Goal: Information Seeking & Learning: Learn about a topic

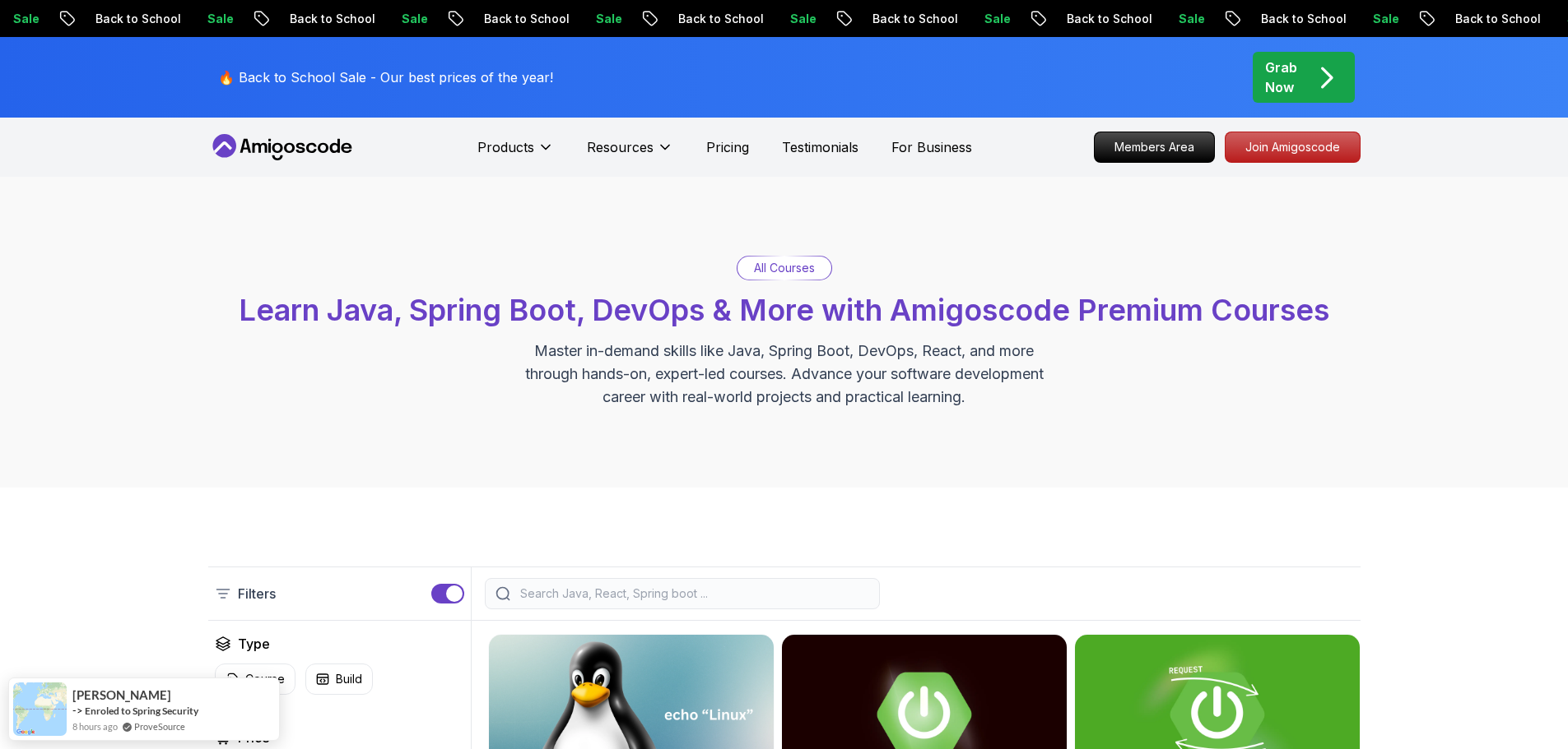
scroll to position [549, 0]
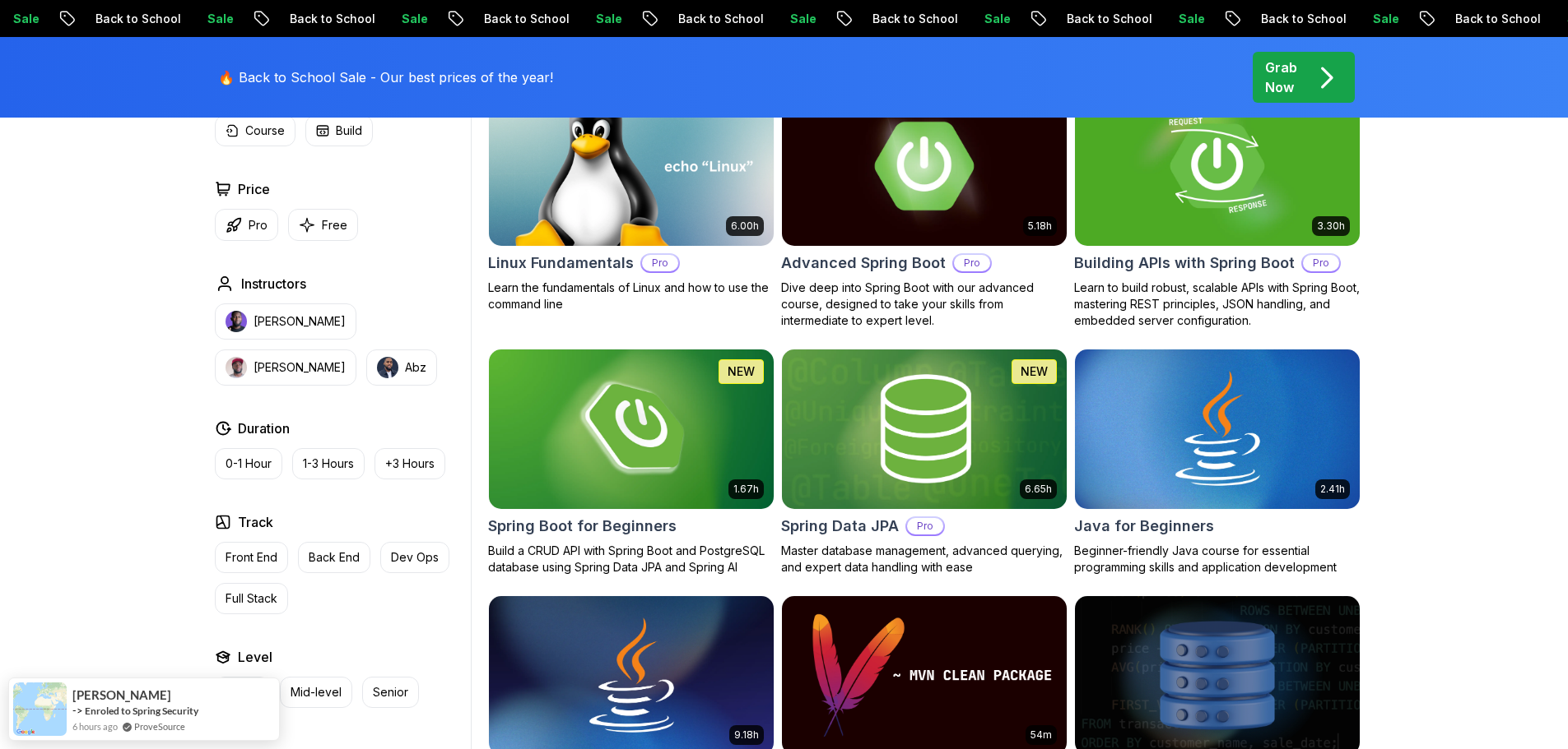
click at [892, 264] on h2 "Advanced Spring Boot" at bounding box center [864, 263] width 165 height 23
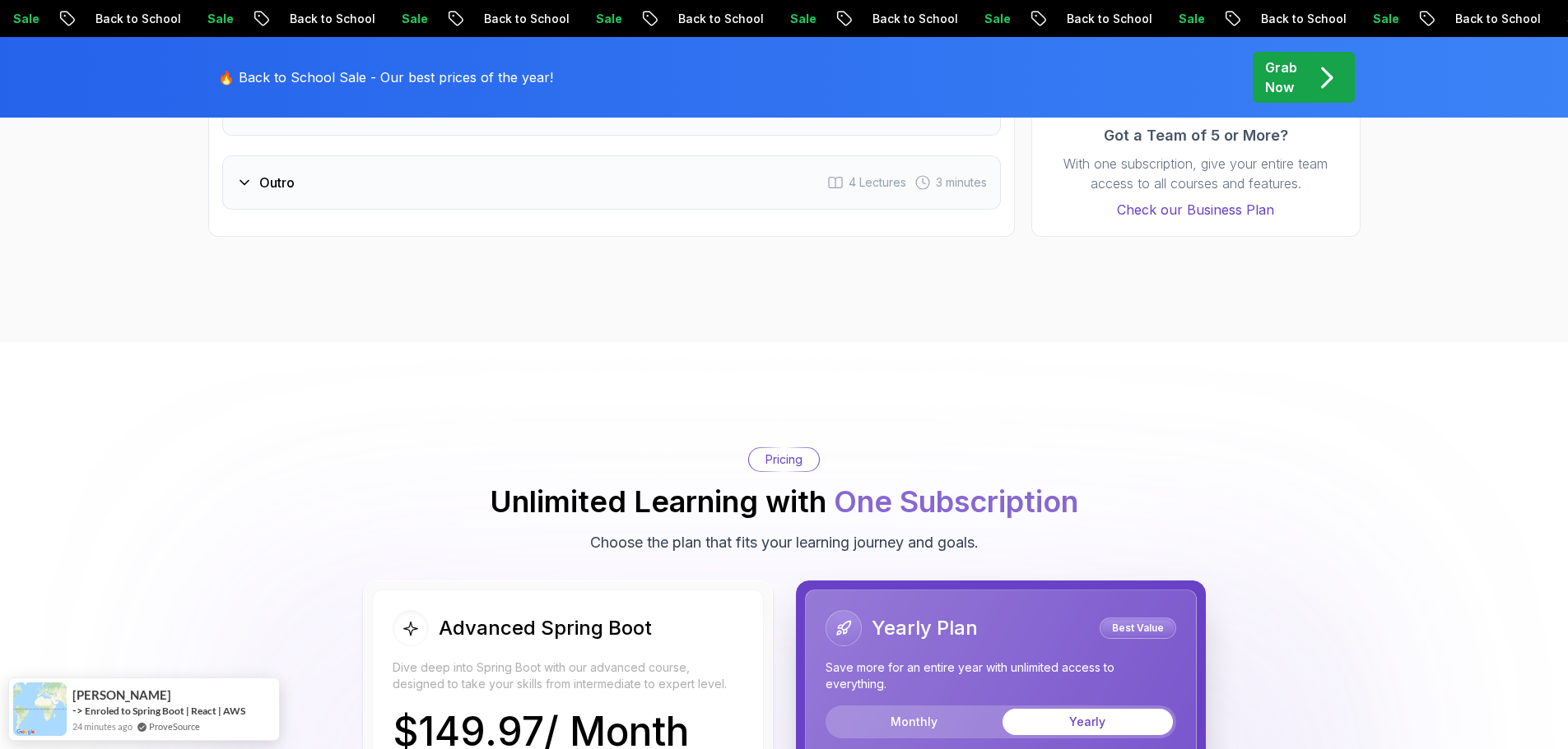
scroll to position [2193, 0]
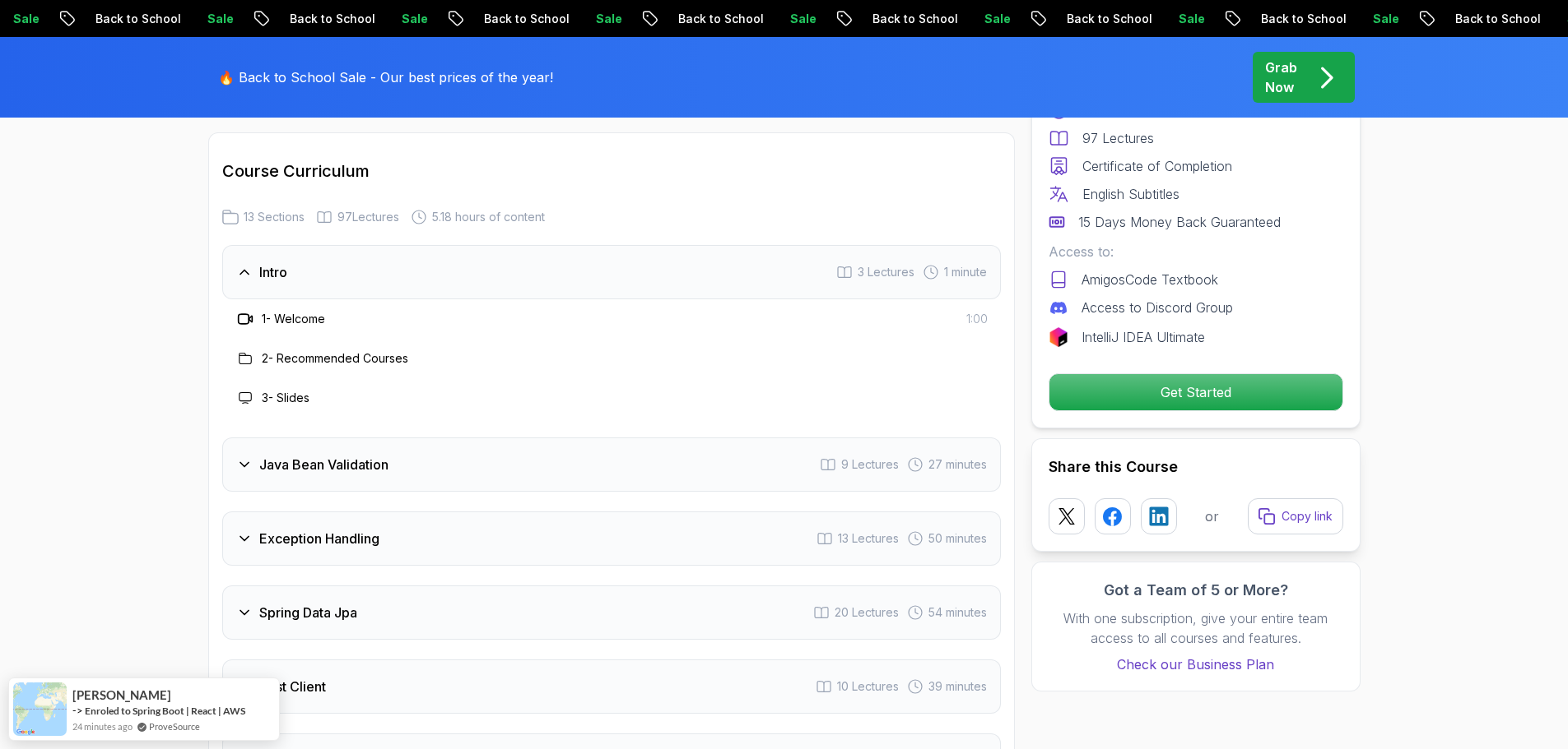
click at [409, 437] on div "Java Bean Validation 9 Lectures 27 minutes" at bounding box center [611, 464] width 779 height 54
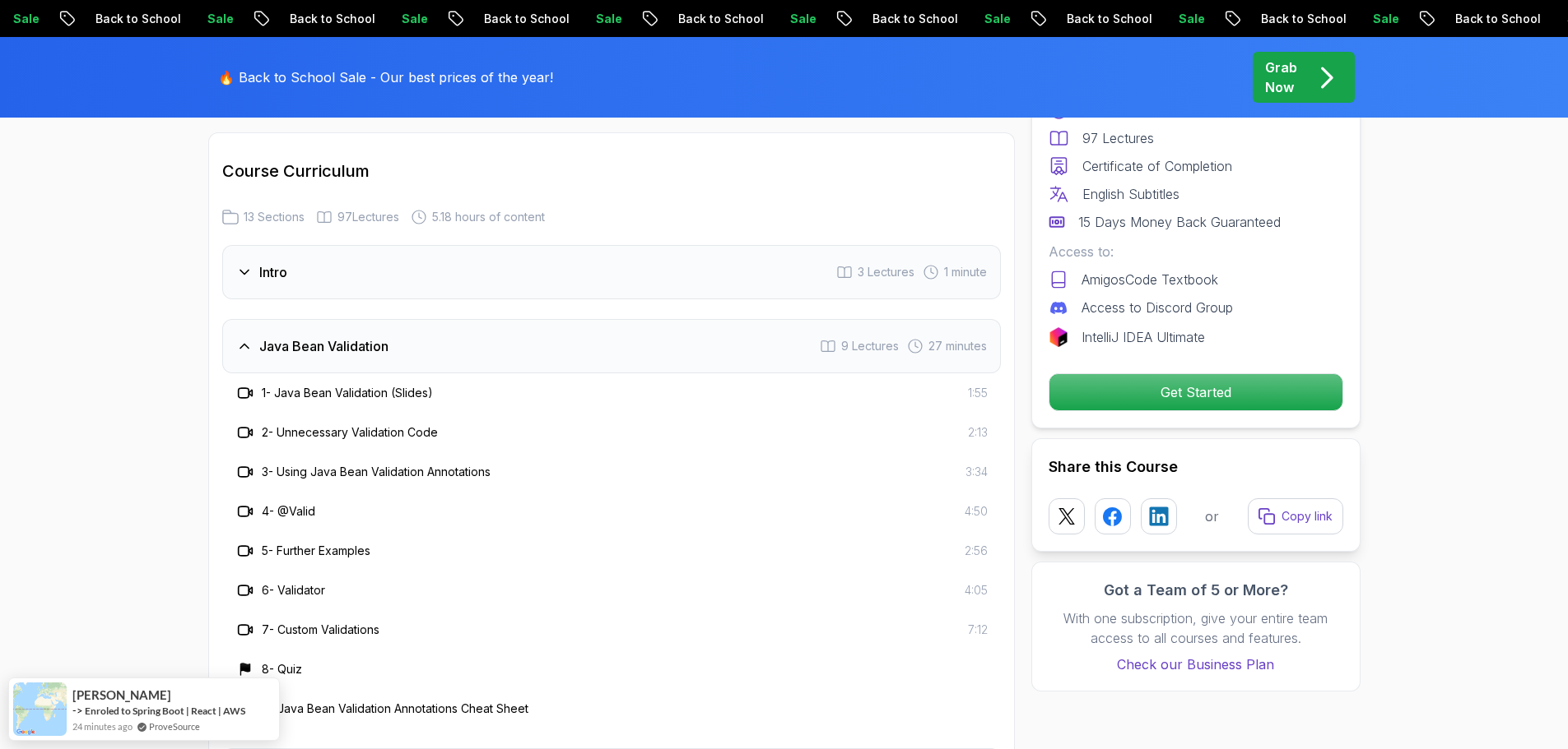
click at [442, 464] on h3 "3 - Using Java Bean Validation Annotations" at bounding box center [376, 472] width 229 height 17
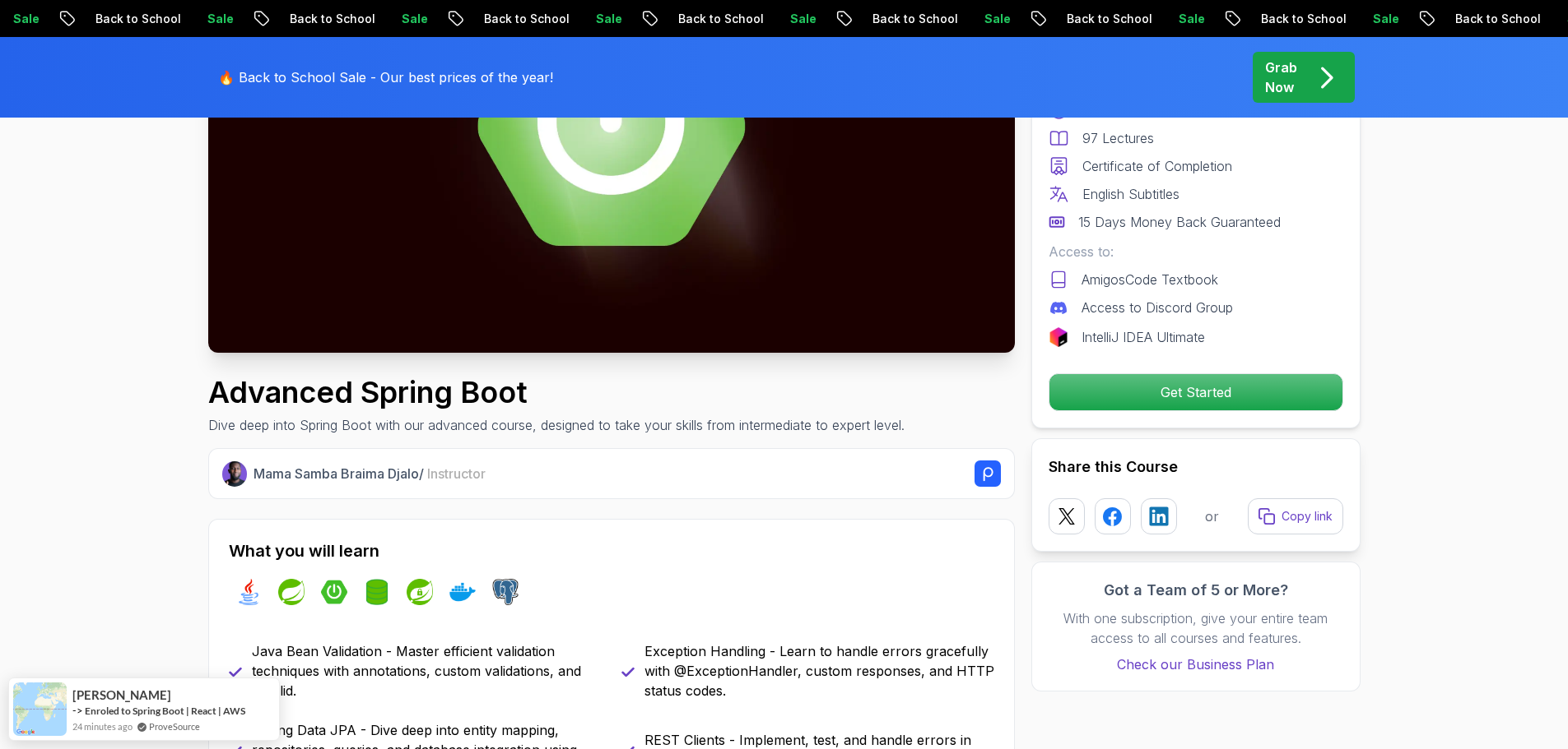
scroll to position [0, 0]
